Goal: Task Accomplishment & Management: Complete application form

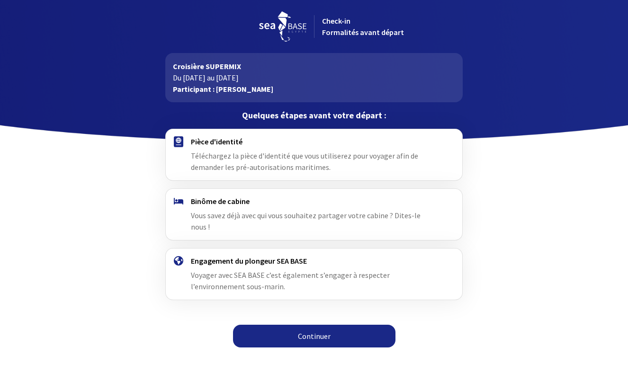
click at [319, 329] on link "Continuer" at bounding box center [314, 336] width 162 height 23
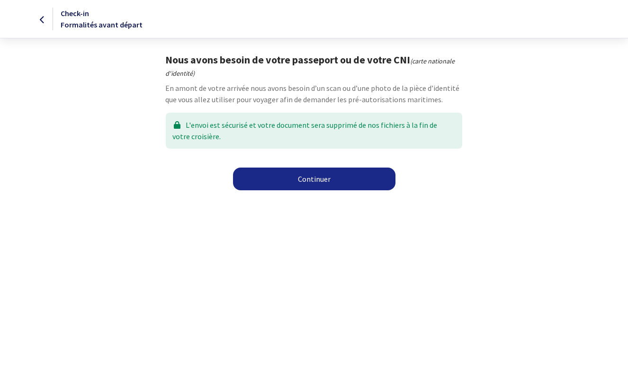
click at [296, 177] on link "Continuer" at bounding box center [314, 179] width 162 height 23
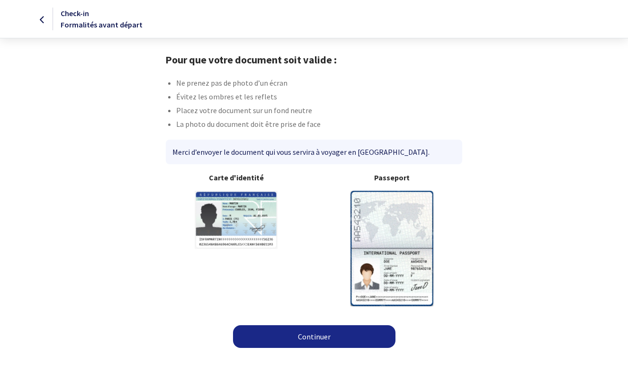
click at [326, 343] on link "Continuer" at bounding box center [314, 336] width 162 height 23
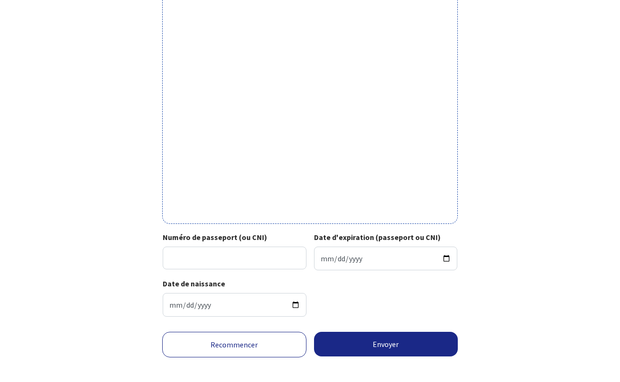
scroll to position [249, 0]
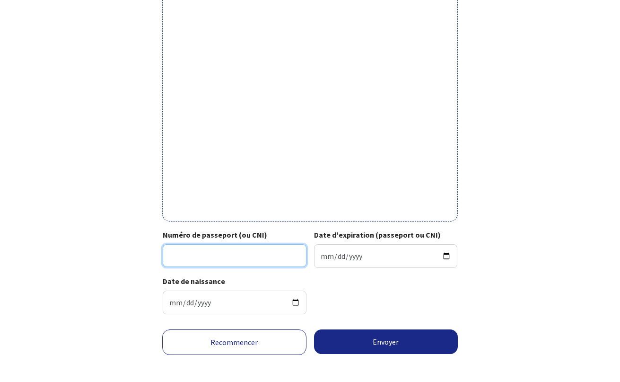
click at [295, 262] on input "Numéro de passeport (ou CNI)" at bounding box center [235, 255] width 144 height 23
type input "25DF374121"
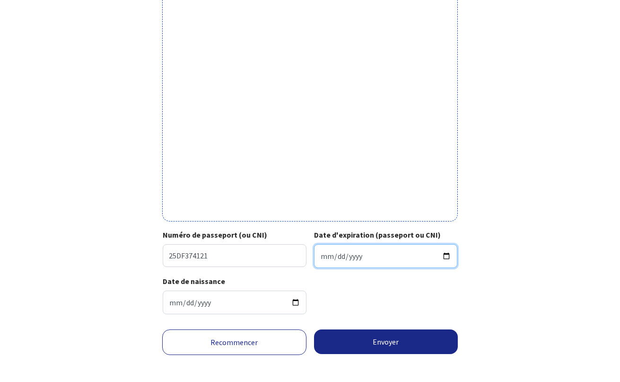
click at [353, 258] on input "Date d'expiration (passeport ou CNI)" at bounding box center [386, 256] width 144 height 24
click at [322, 257] on input "Date d'expiration (passeport ou CNI)" at bounding box center [386, 256] width 144 height 24
type input "2035-05-14"
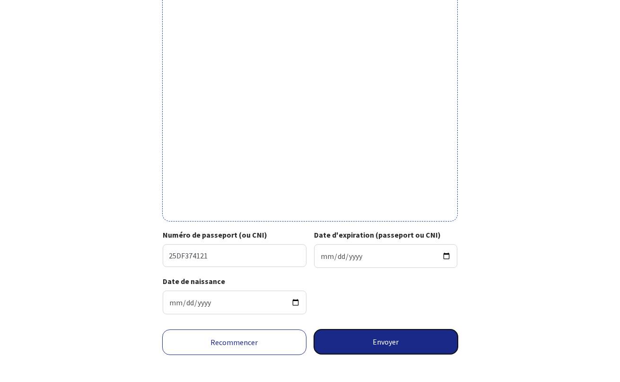
click at [371, 340] on button "Envoyer" at bounding box center [386, 341] width 144 height 25
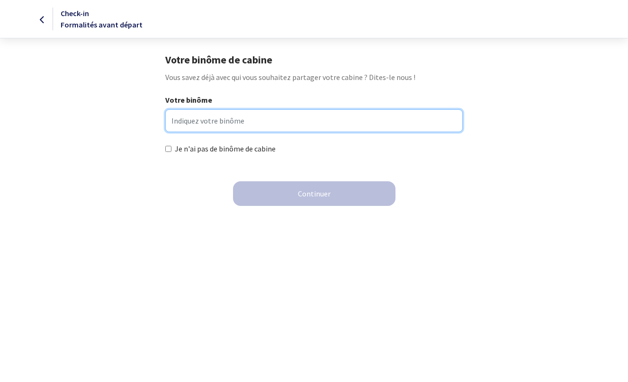
click at [270, 122] on input "Votre binôme" at bounding box center [313, 120] width 297 height 23
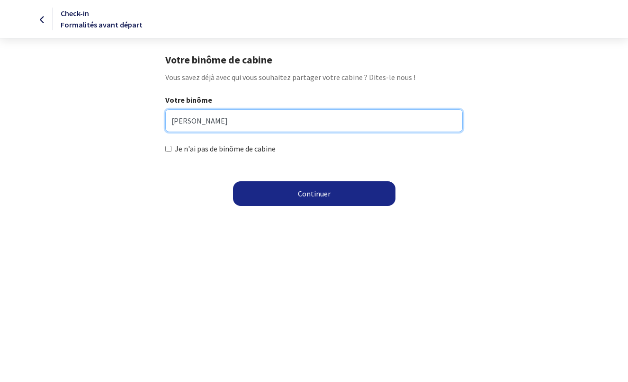
type input "Sophie REMONDIERE"
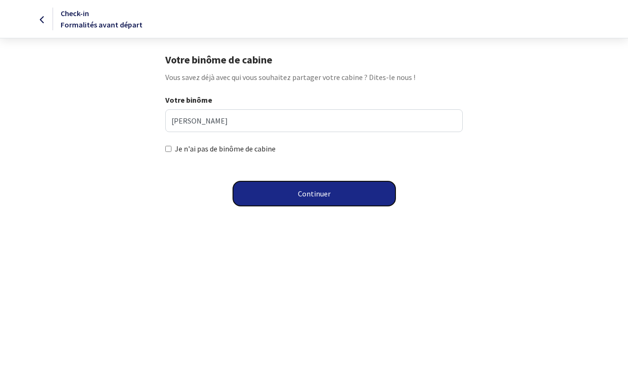
click at [294, 190] on button "Continuer" at bounding box center [314, 193] width 162 height 25
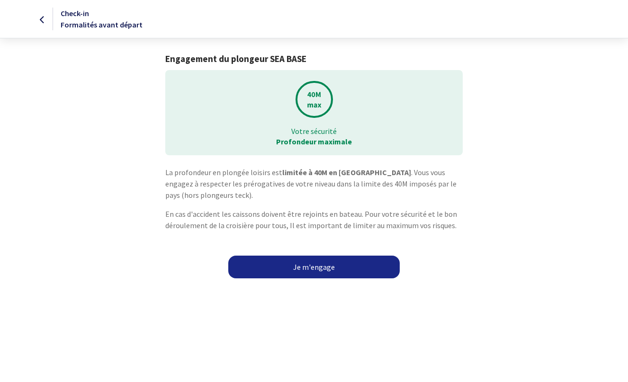
click at [318, 268] on link "Je m'engage" at bounding box center [313, 267] width 171 height 23
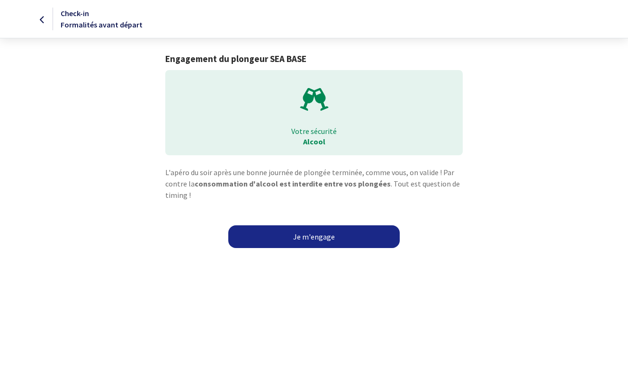
click at [322, 236] on link "Je m'engage" at bounding box center [313, 236] width 171 height 23
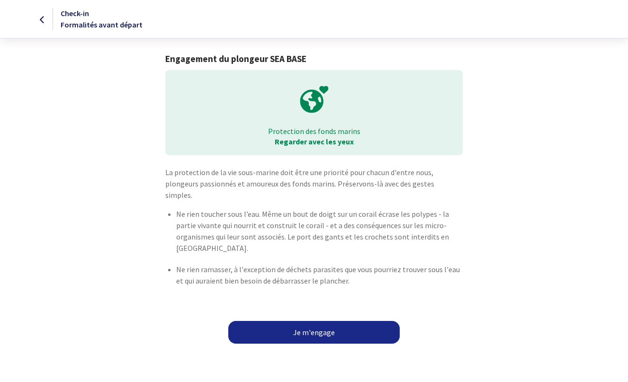
click at [305, 322] on link "Je m'engage" at bounding box center [313, 332] width 171 height 23
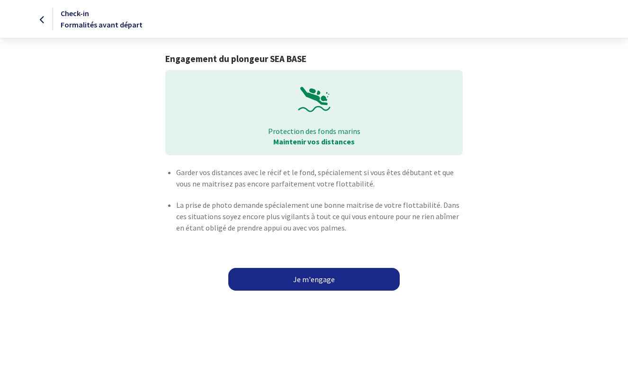
click at [327, 277] on link "Je m'engage" at bounding box center [313, 279] width 171 height 23
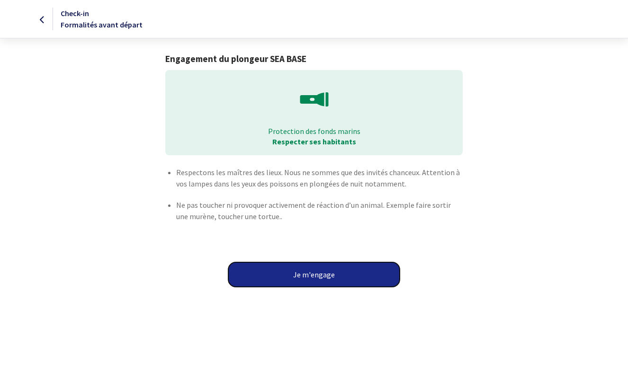
click at [335, 272] on button "Je m'engage" at bounding box center [313, 274] width 171 height 25
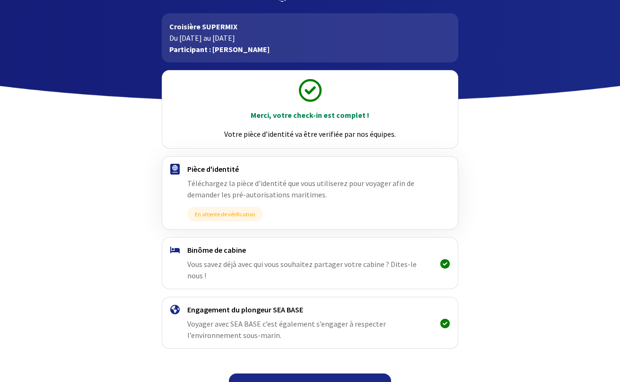
scroll to position [48, 0]
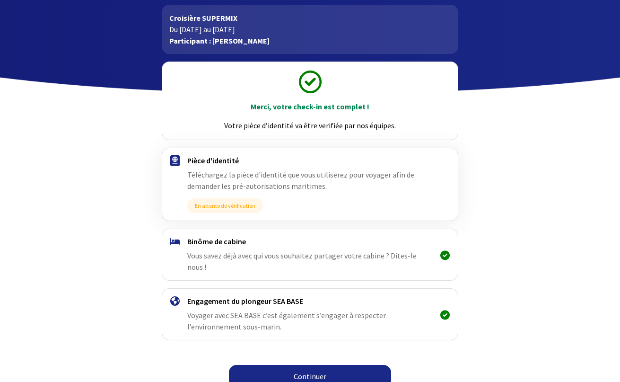
click at [330, 368] on link "Continuer" at bounding box center [310, 376] width 162 height 23
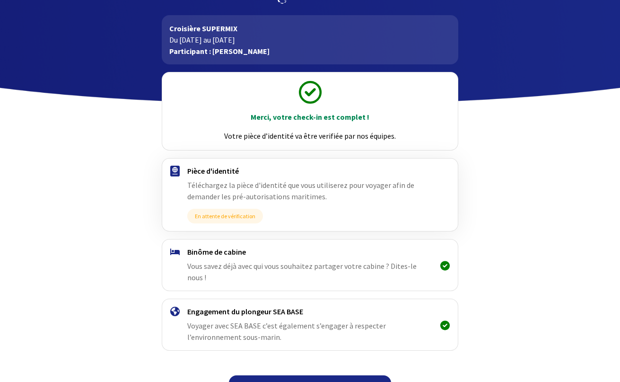
scroll to position [48, 0]
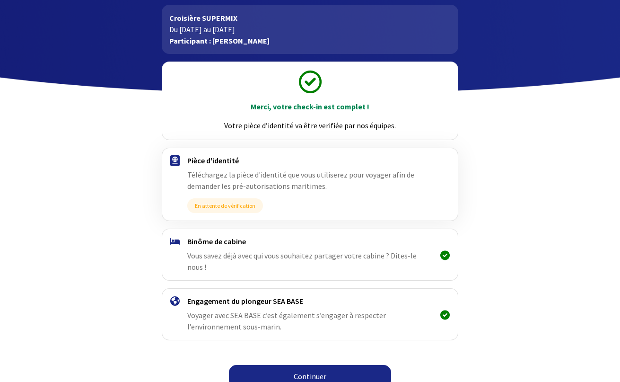
click at [309, 367] on link "Continuer" at bounding box center [310, 376] width 162 height 23
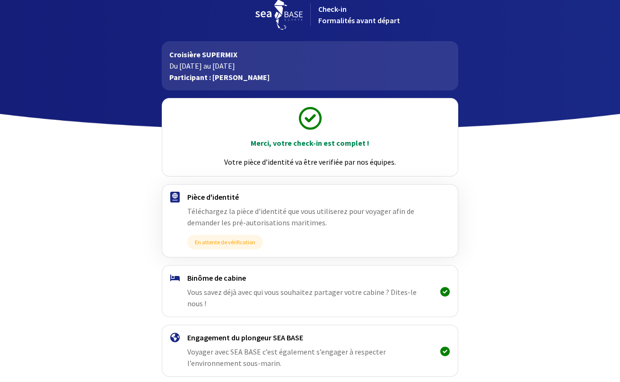
scroll to position [48, 0]
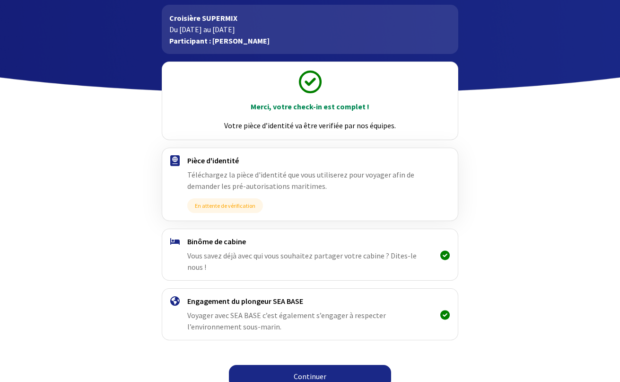
click at [335, 369] on link "Continuer" at bounding box center [310, 376] width 162 height 23
